Goal: Task Accomplishment & Management: Use online tool/utility

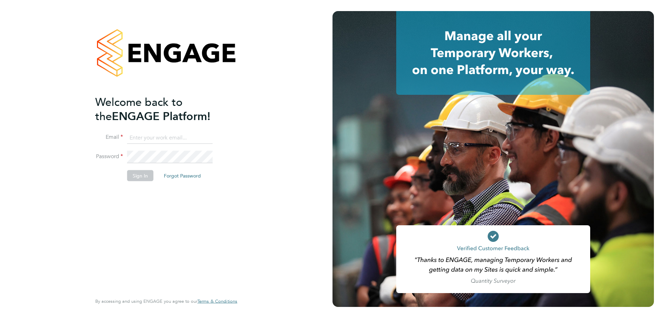
click at [158, 137] on input at bounding box center [170, 138] width 86 height 12
type input "[EMAIL_ADDRESS][DOMAIN_NAME]"
click at [137, 176] on button "Sign In" at bounding box center [140, 175] width 26 height 11
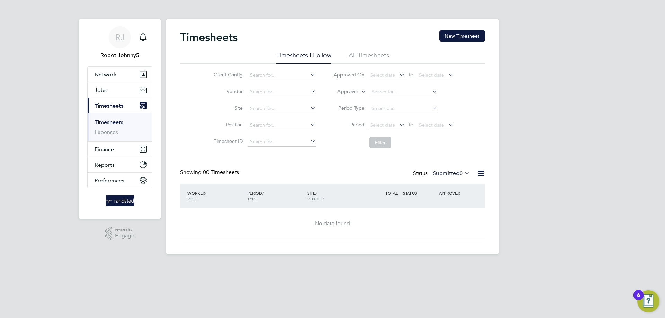
click at [480, 173] on icon at bounding box center [480, 173] width 9 height 9
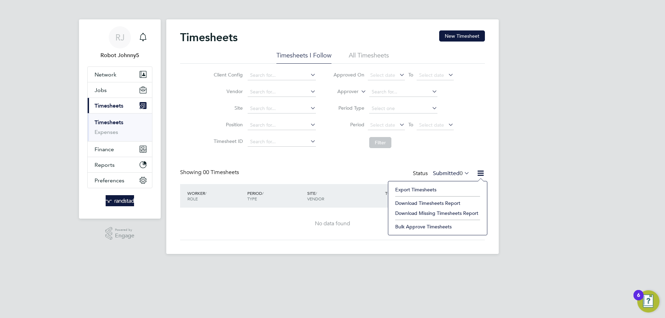
click at [437, 190] on li "Export Timesheets" at bounding box center [438, 190] width 92 height 10
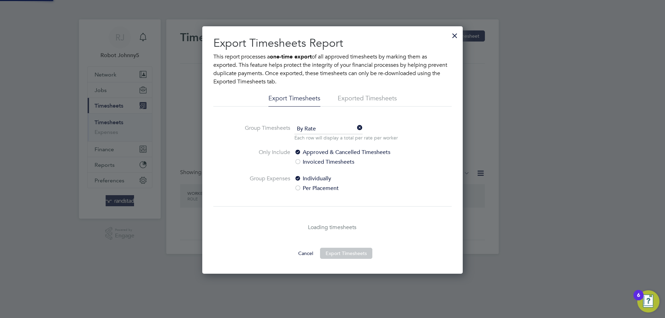
scroll to position [248, 261]
click at [367, 100] on li "Exported Timesheets" at bounding box center [367, 100] width 59 height 12
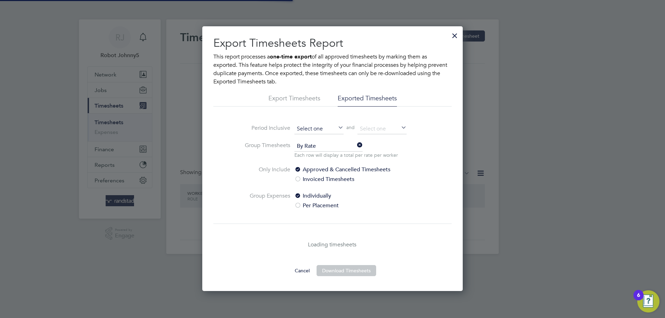
click at [319, 129] on input at bounding box center [318, 129] width 49 height 10
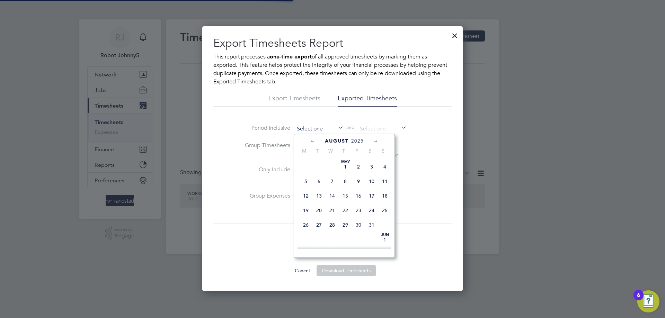
scroll to position [270, 0]
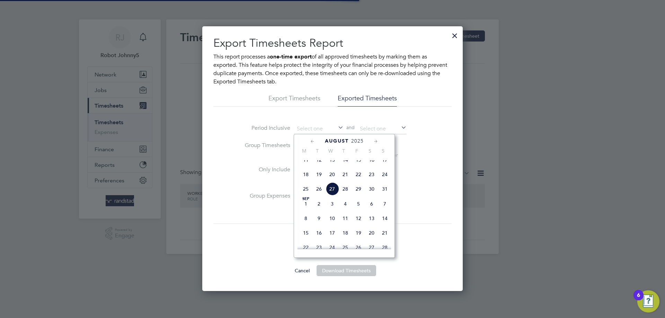
click at [336, 141] on span "August" at bounding box center [337, 141] width 24 height 6
click at [312, 142] on icon at bounding box center [312, 142] width 7 height 8
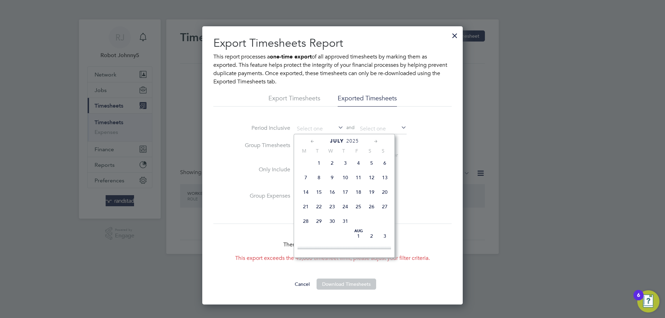
click at [330, 167] on span "2" at bounding box center [331, 162] width 13 height 13
type input "02 Jul 2025"
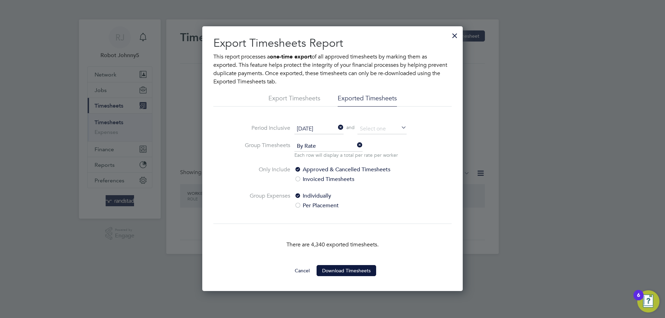
click at [336, 128] on icon at bounding box center [336, 128] width 0 height 10
click at [315, 129] on input at bounding box center [318, 129] width 49 height 10
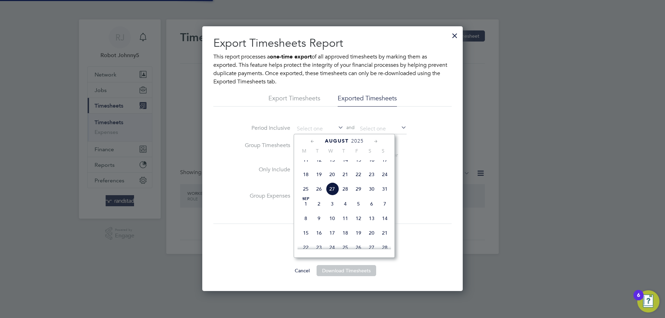
click at [310, 139] on icon at bounding box center [312, 142] width 7 height 8
click at [374, 140] on icon at bounding box center [375, 142] width 7 height 8
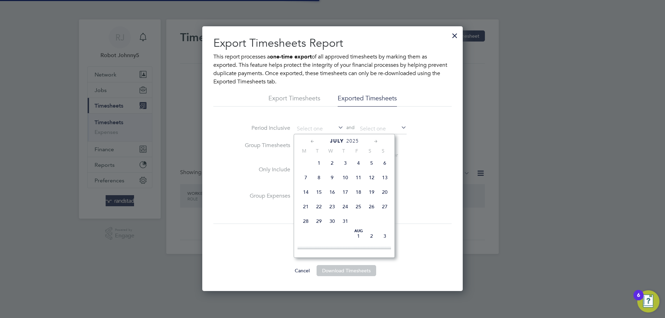
click at [332, 166] on span "2" at bounding box center [331, 162] width 13 height 13
type input "02 Jul 2025"
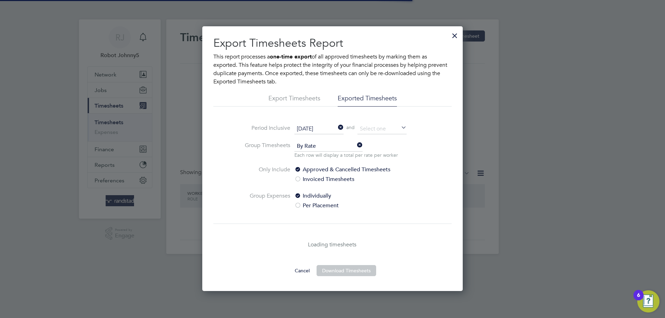
scroll to position [3, 3]
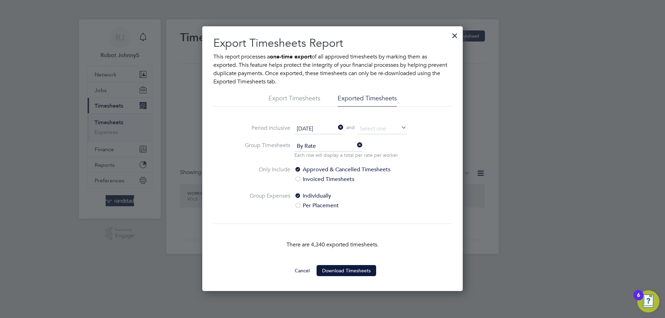
click at [279, 102] on li "Export Timesheets" at bounding box center [294, 100] width 52 height 12
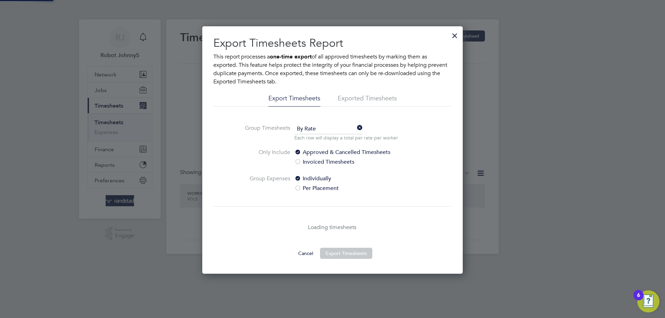
scroll to position [248, 261]
click at [353, 96] on li "Exported Timesheets" at bounding box center [367, 100] width 59 height 12
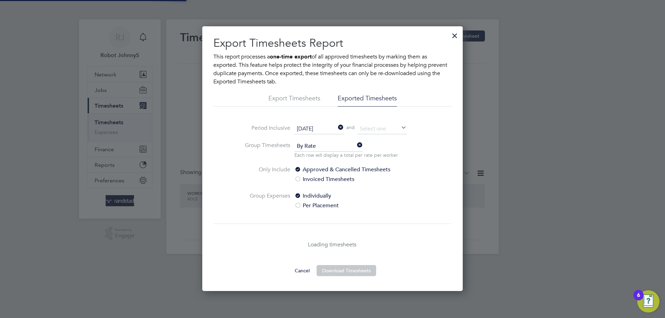
scroll to position [265, 261]
click at [336, 127] on icon at bounding box center [336, 128] width 0 height 10
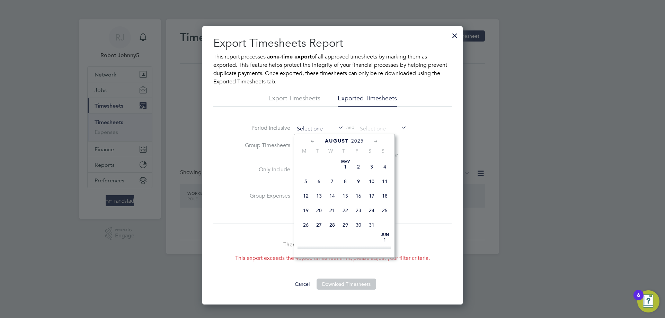
click at [340, 132] on input at bounding box center [318, 129] width 49 height 10
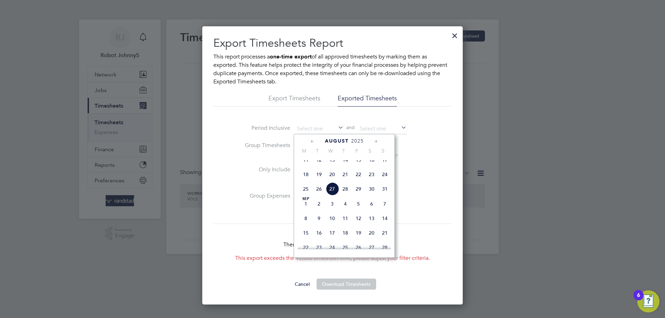
click at [313, 143] on icon at bounding box center [312, 142] width 7 height 8
click at [333, 167] on span "2" at bounding box center [331, 162] width 13 height 13
type input "02 Jul 2025"
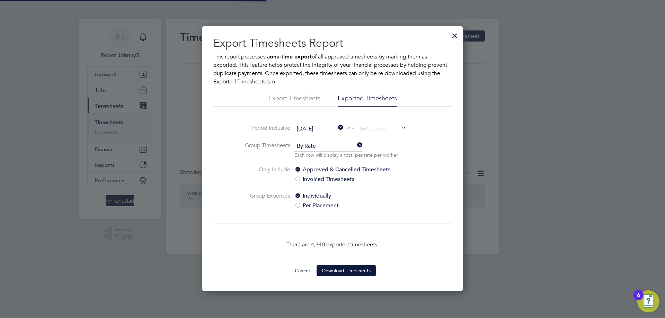
scroll to position [3, 3]
